Goal: Task Accomplishment & Management: Manage account settings

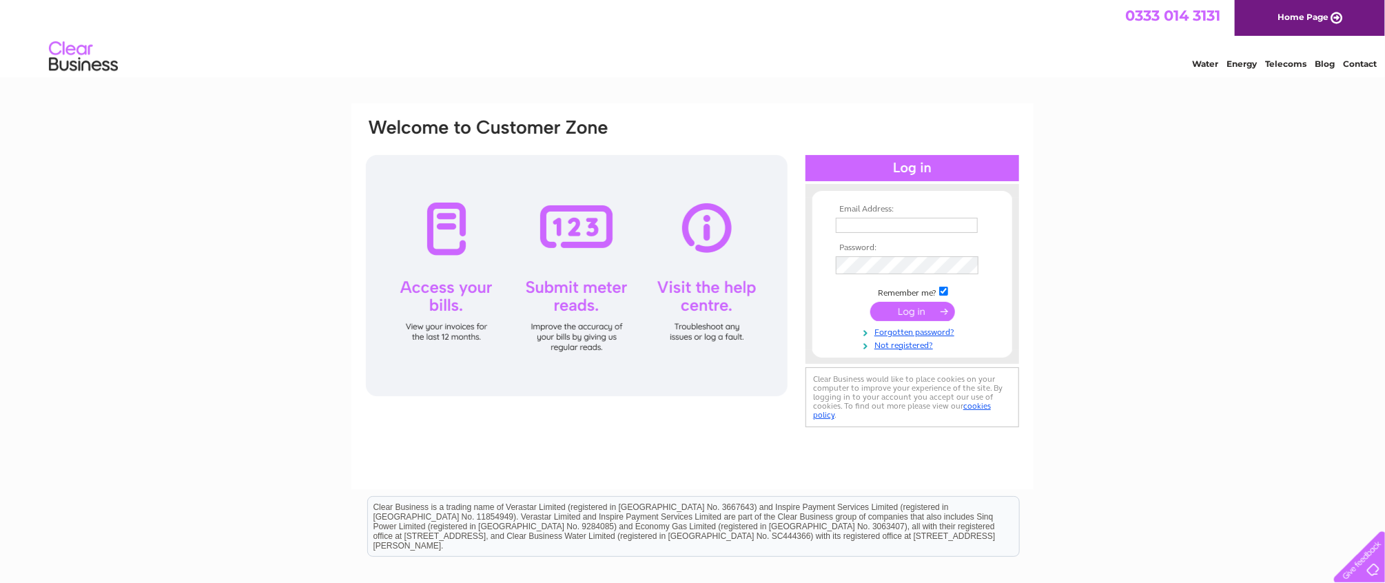
type input "office@key-one.co.uk"
click at [921, 311] on input "submit" at bounding box center [912, 311] width 85 height 19
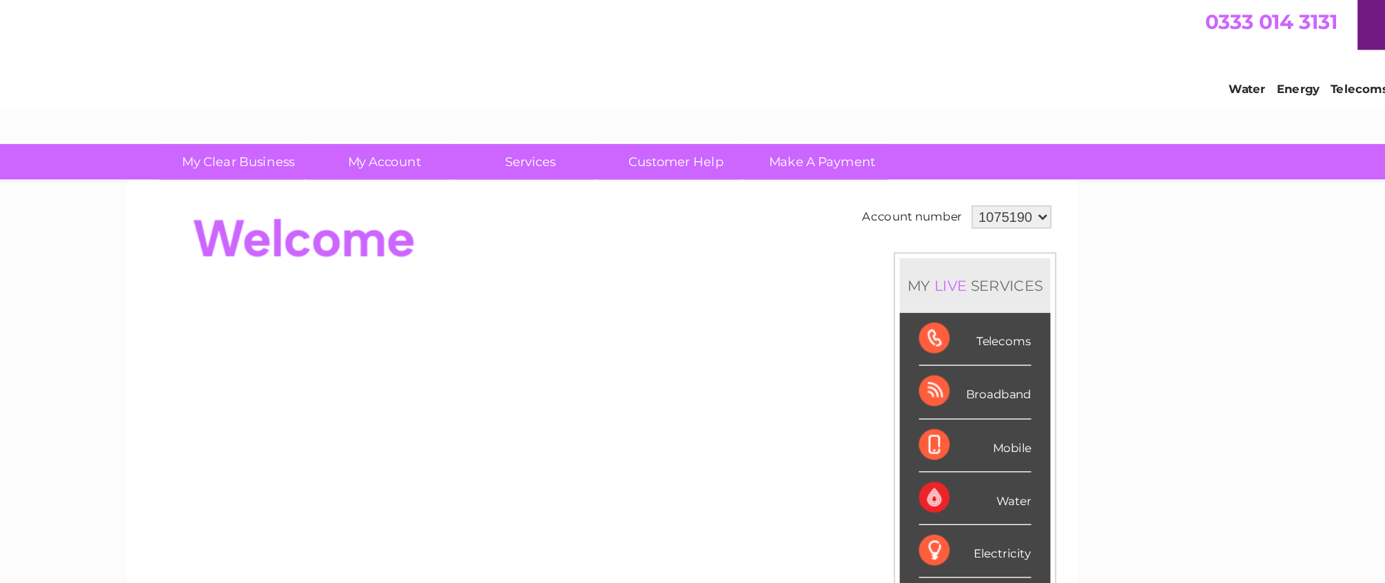
click at [1253, 155] on div "My Clear Business Login Details My Details My Preferences Link Account My Accou…" at bounding box center [692, 490] width 1385 height 775
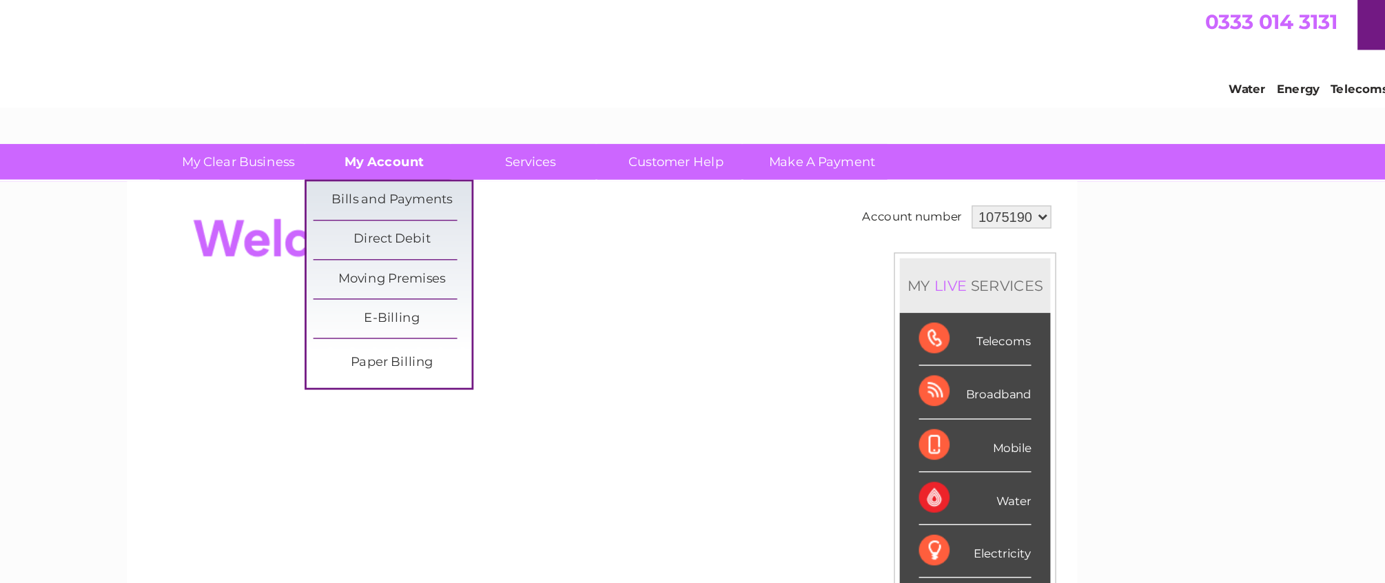
click at [532, 113] on link "My Account" at bounding box center [537, 115] width 114 height 25
click at [537, 139] on link "Bills and Payments" at bounding box center [542, 144] width 114 height 28
